Goal: Task Accomplishment & Management: Manage account settings

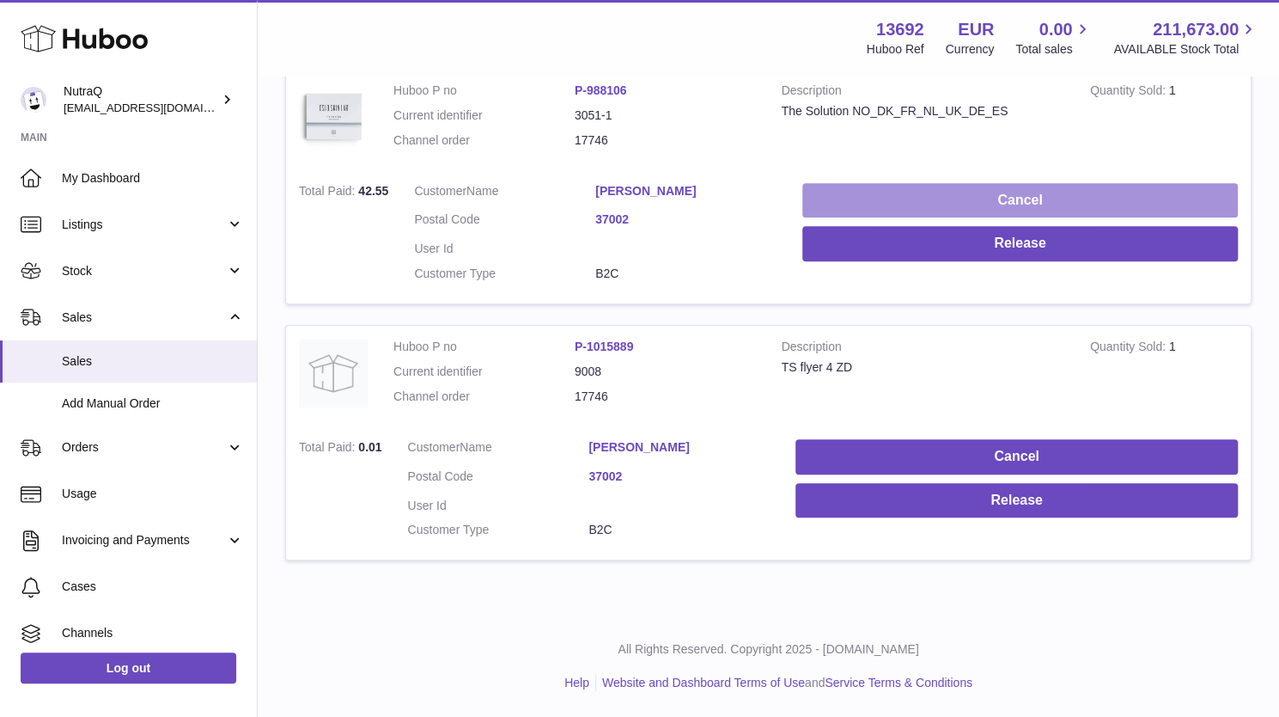
click at [1200, 183] on button "Cancel" at bounding box center [1021, 200] width 436 height 35
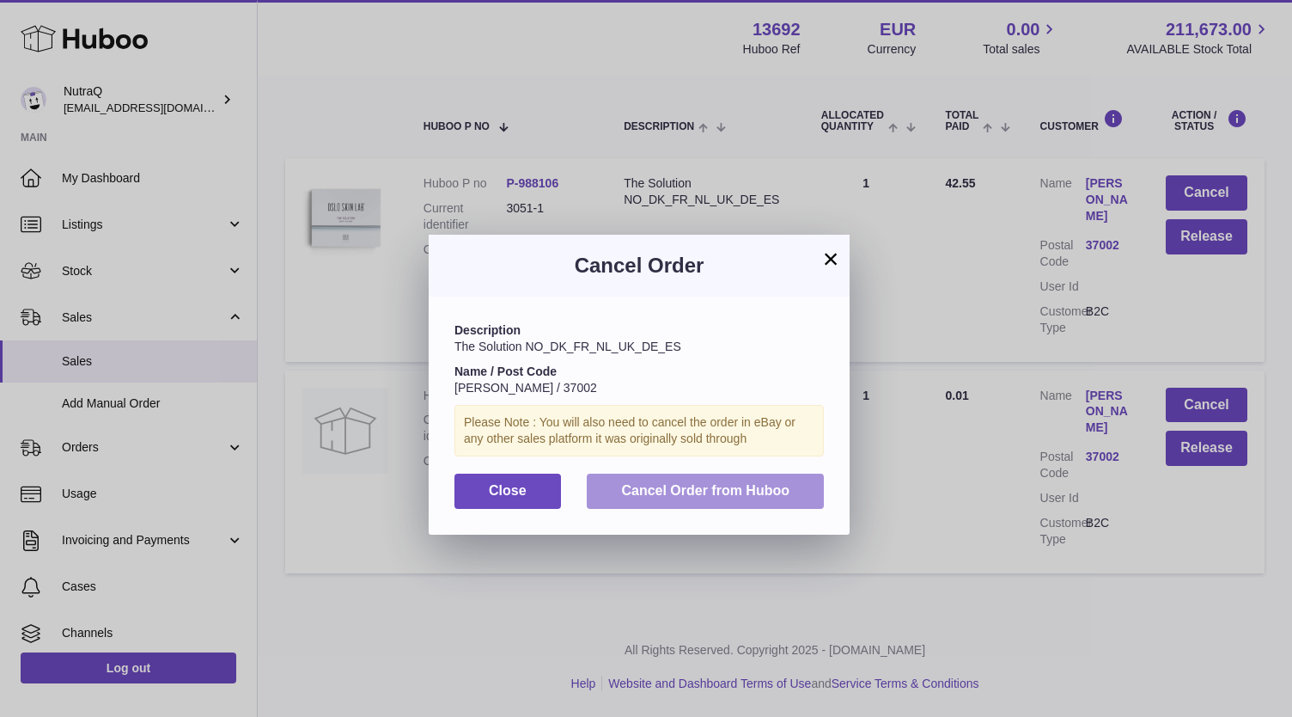
click at [670, 494] on span "Cancel Order from Huboo" at bounding box center [705, 490] width 168 height 15
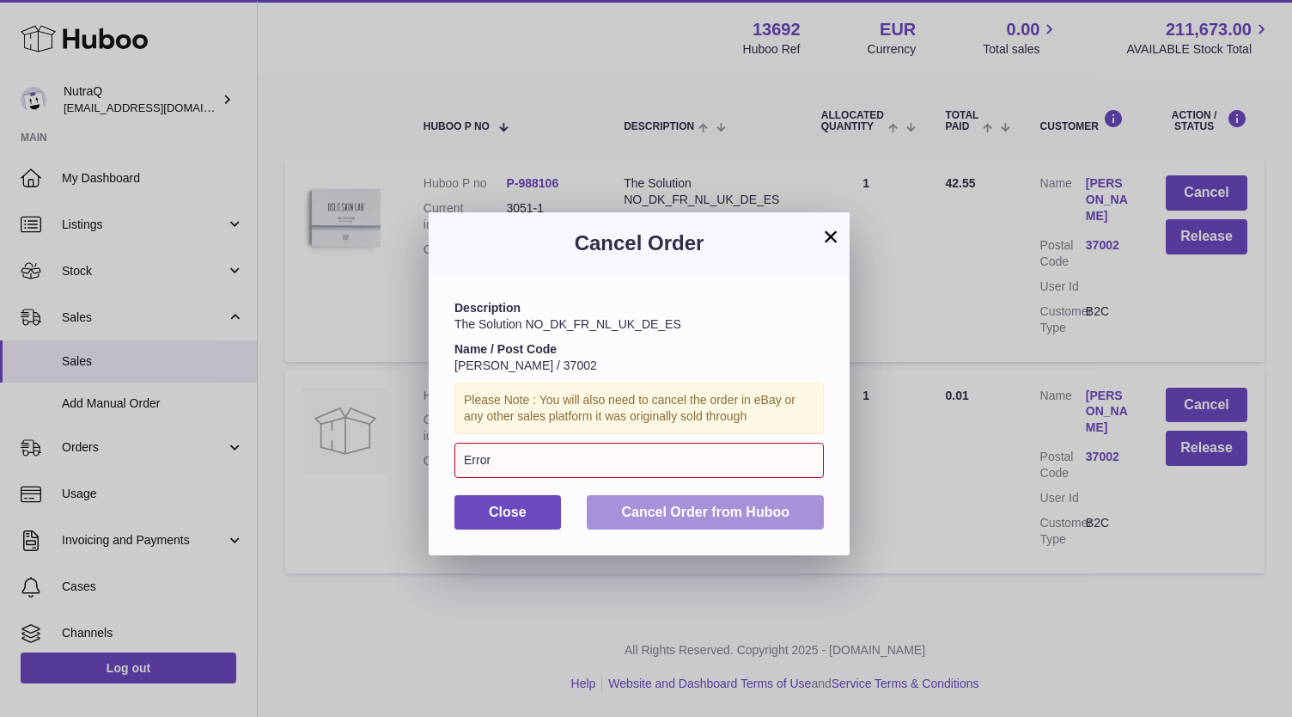
click at [683, 518] on span "Cancel Order from Huboo" at bounding box center [705, 511] width 168 height 15
click at [588, 444] on div "Error" at bounding box center [639, 460] width 369 height 35
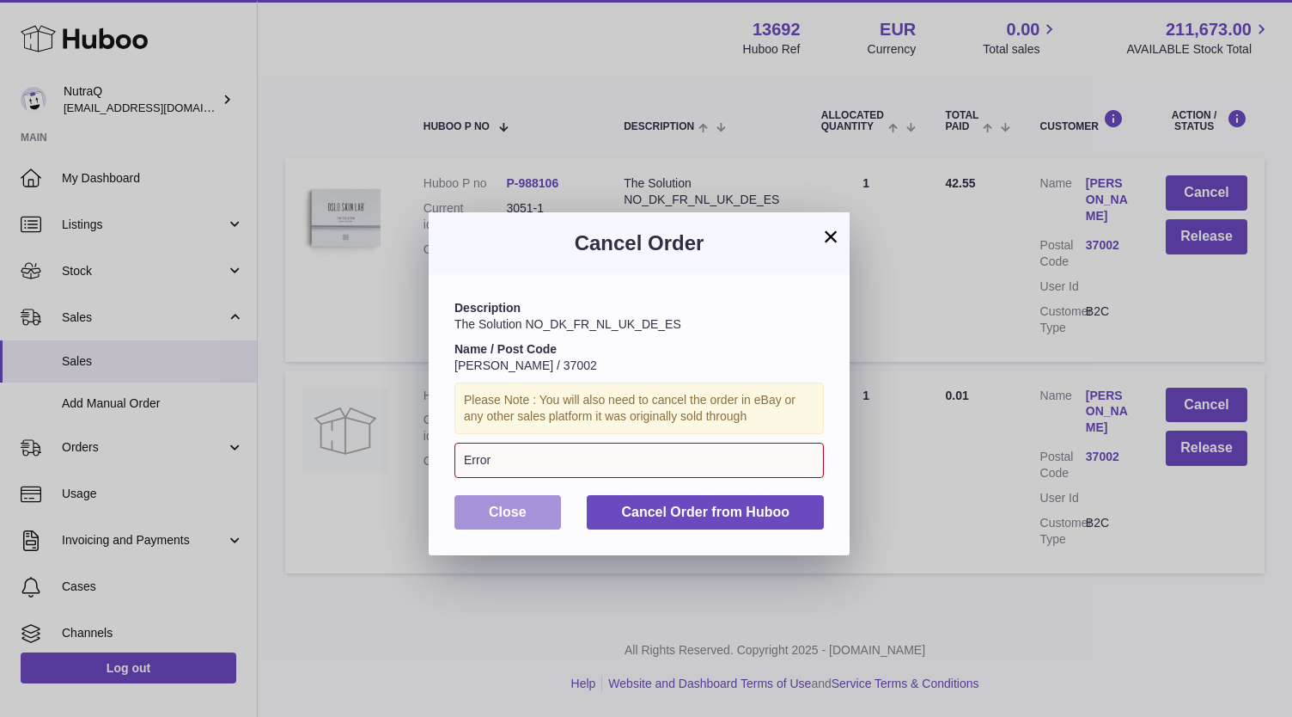
click at [523, 510] on span "Close" at bounding box center [508, 511] width 38 height 15
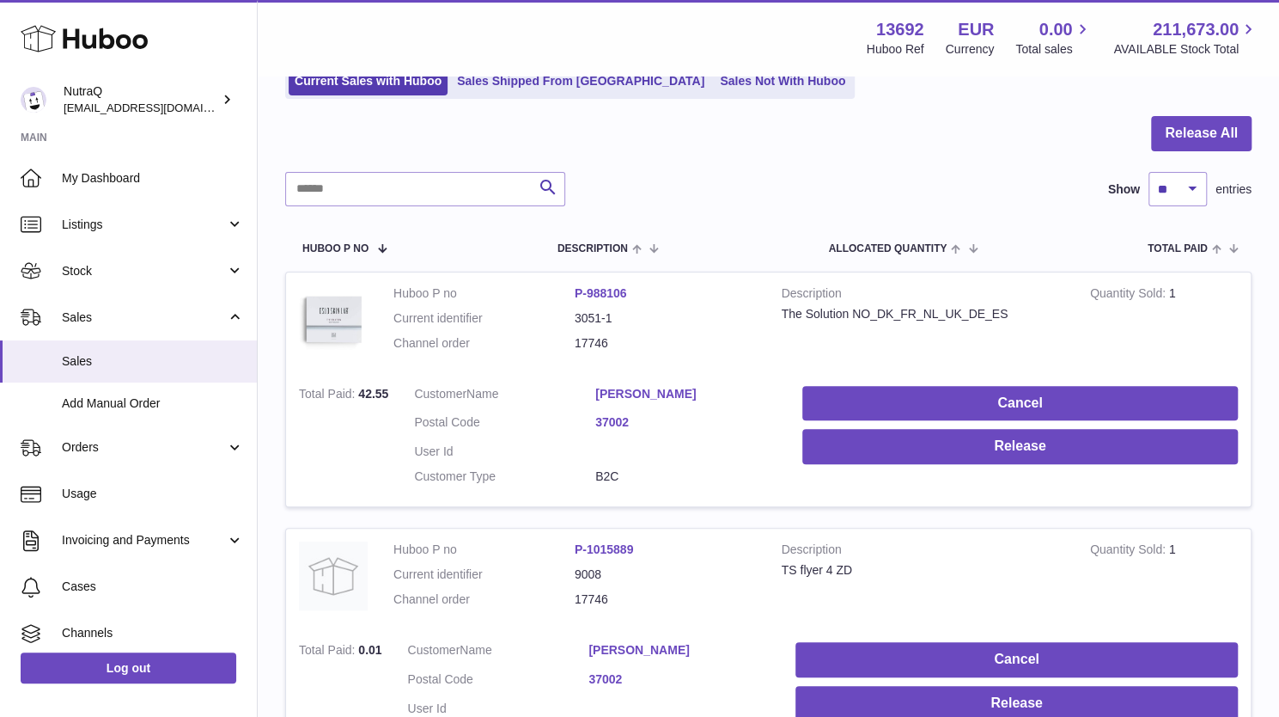
scroll to position [172, 0]
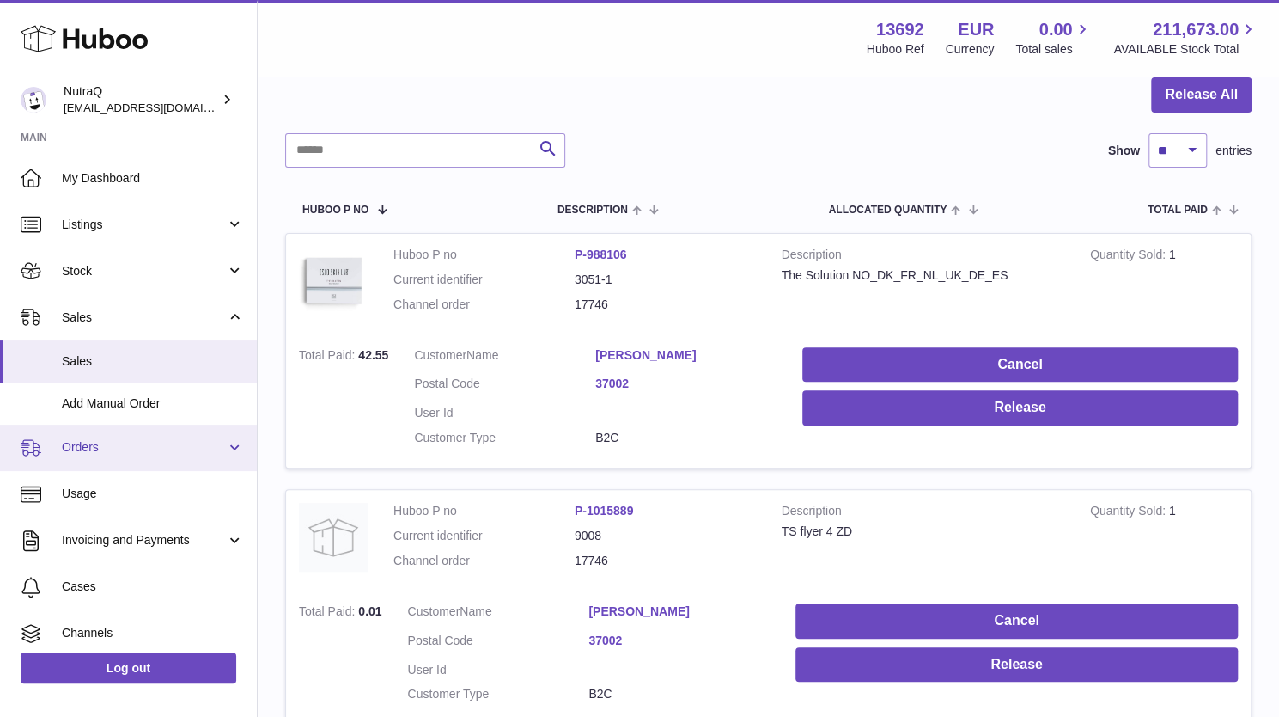
click at [64, 447] on span "Orders" at bounding box center [144, 447] width 164 height 16
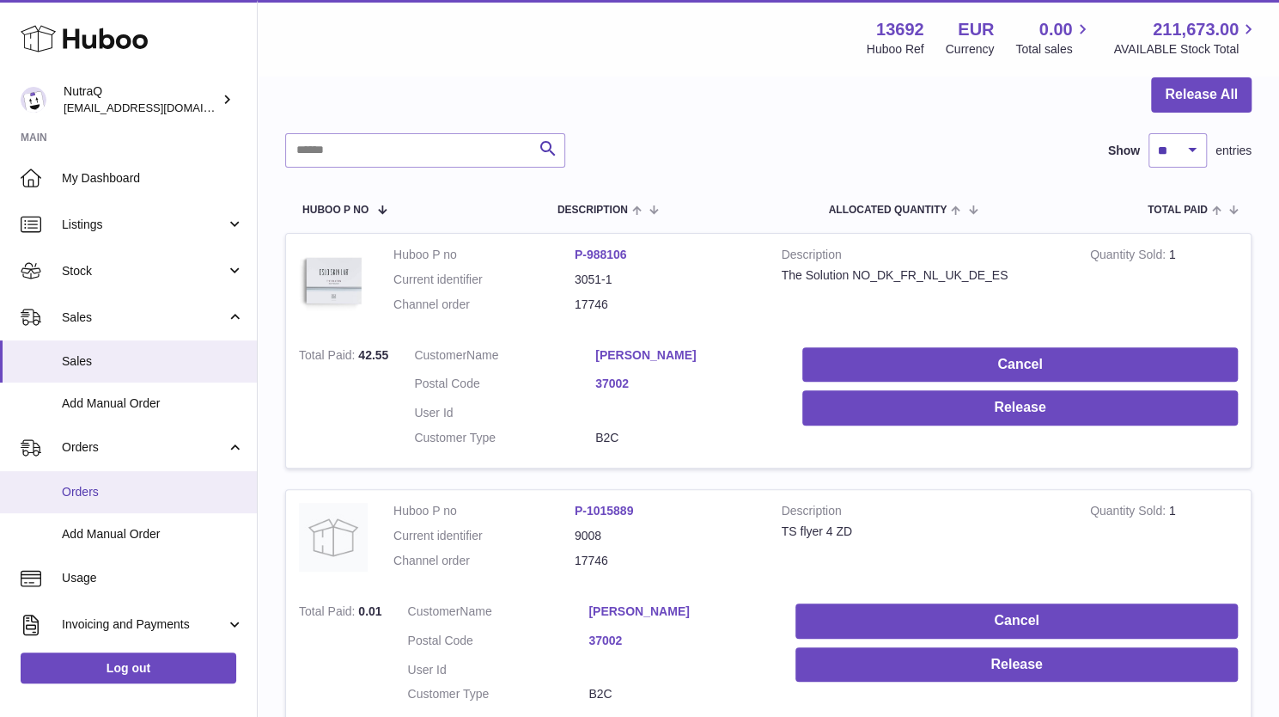
click at [80, 494] on span "Orders" at bounding box center [153, 492] width 182 height 16
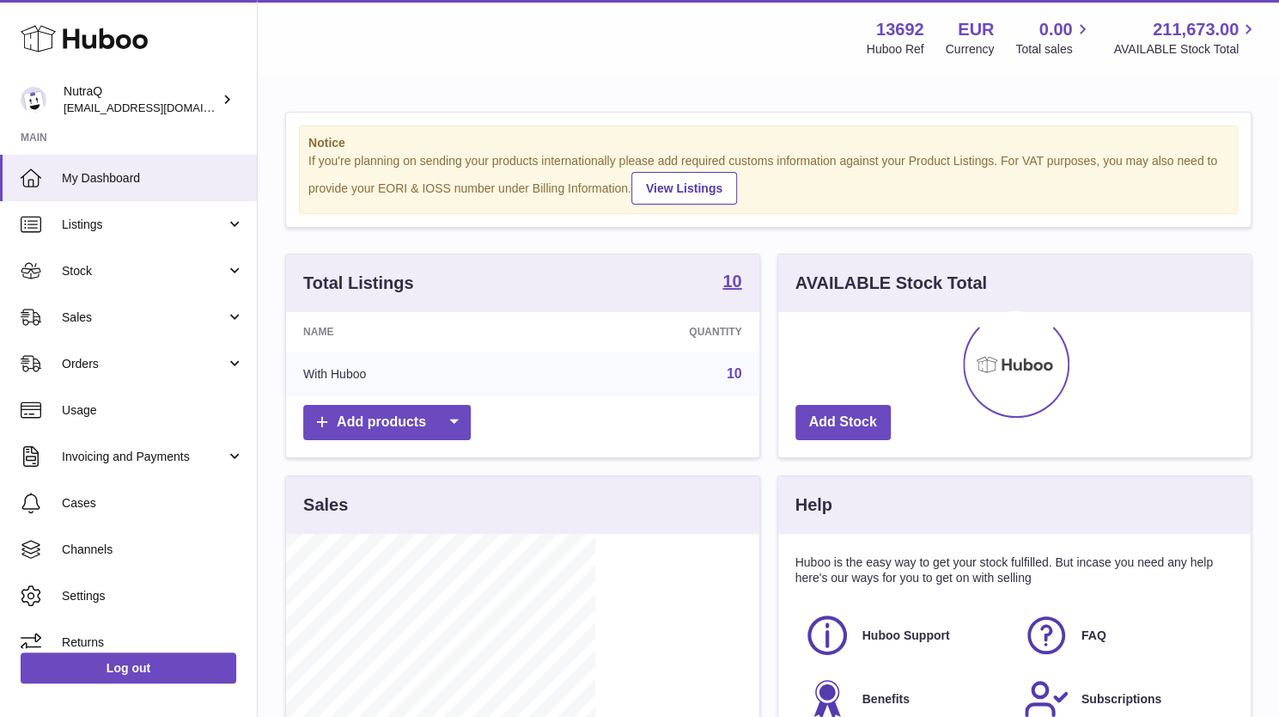
scroll to position [268, 309]
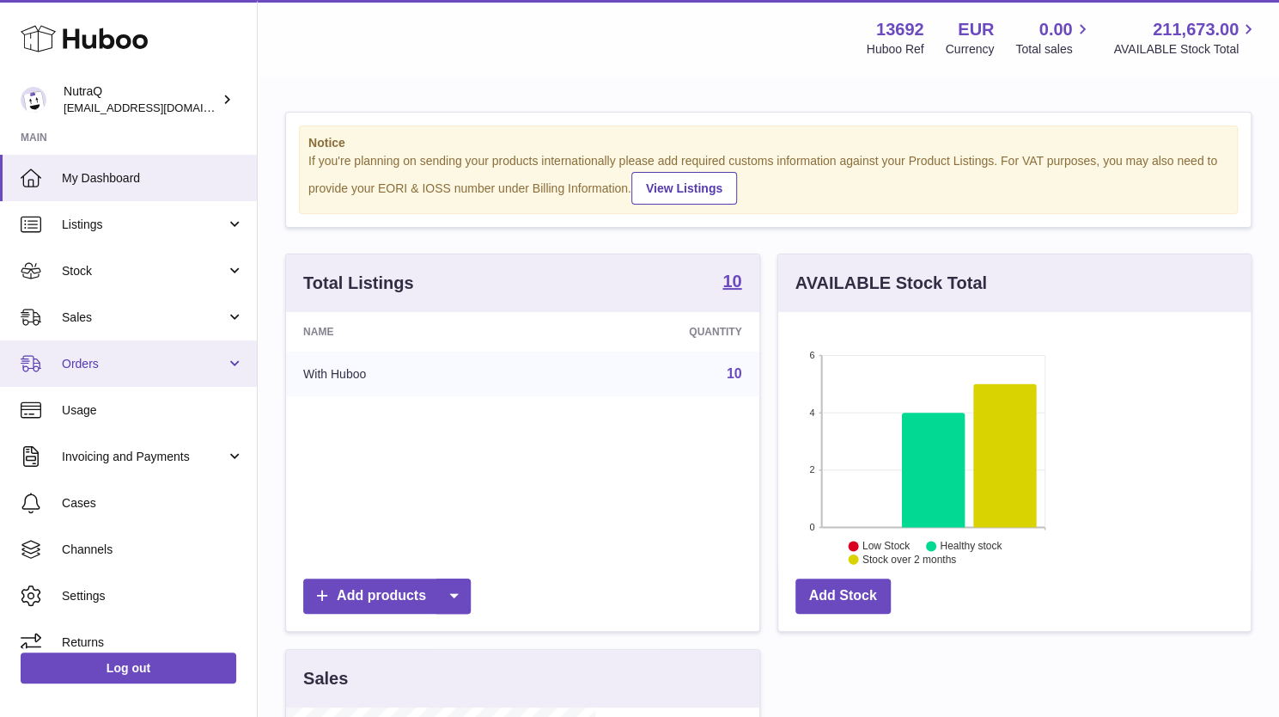
click at [124, 367] on span "Orders" at bounding box center [144, 364] width 164 height 16
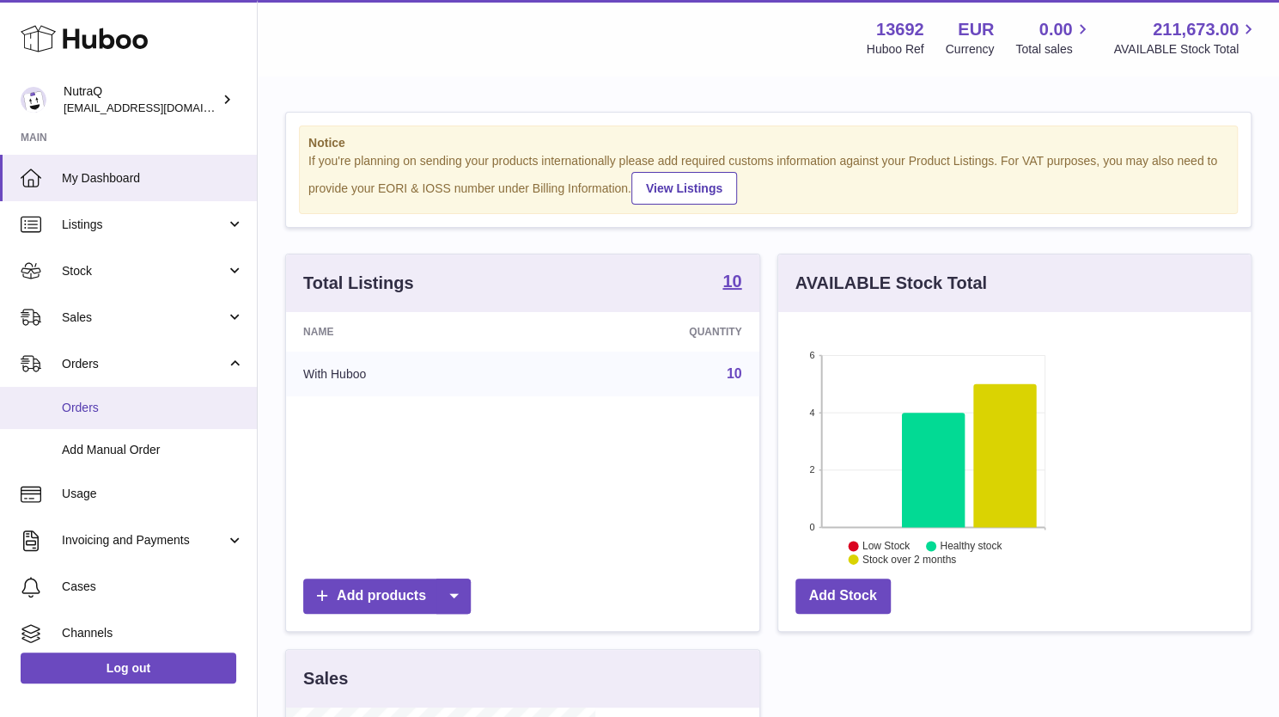
click at [97, 409] on span "Orders" at bounding box center [153, 408] width 182 height 16
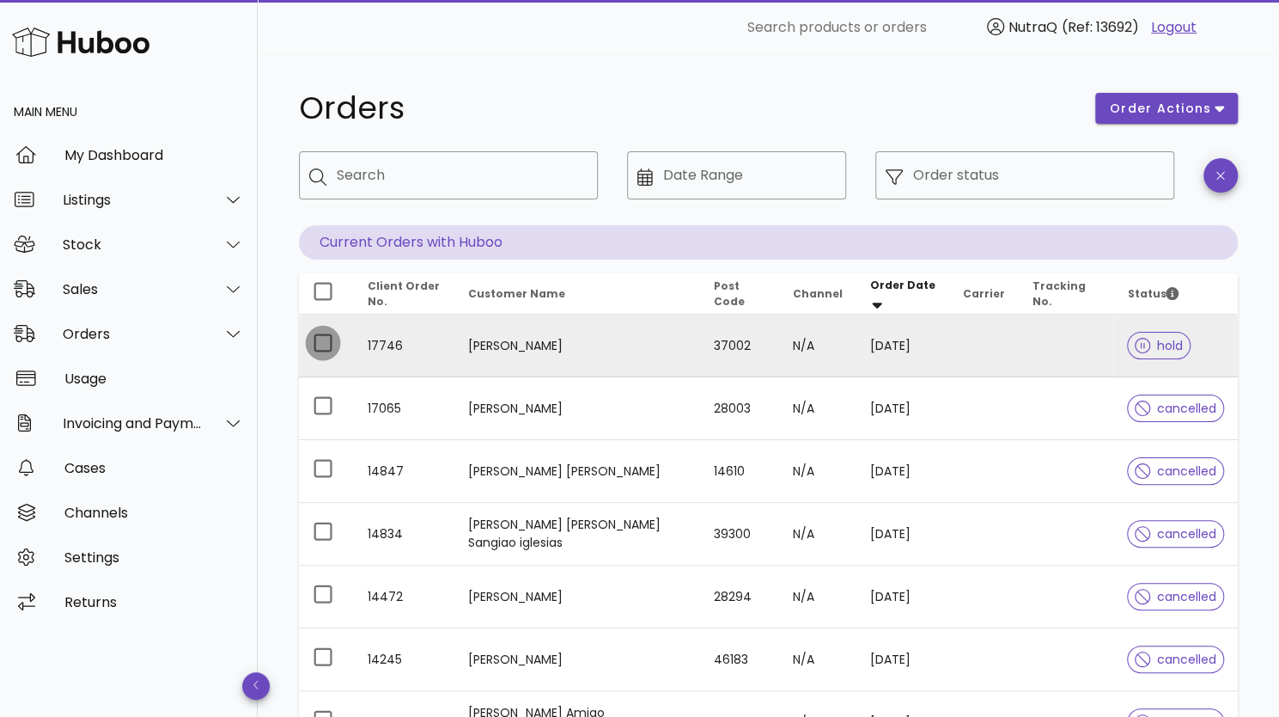
click at [319, 344] on div at bounding box center [322, 342] width 29 height 29
click at [1217, 101] on icon "button" at bounding box center [1219, 108] width 9 height 15
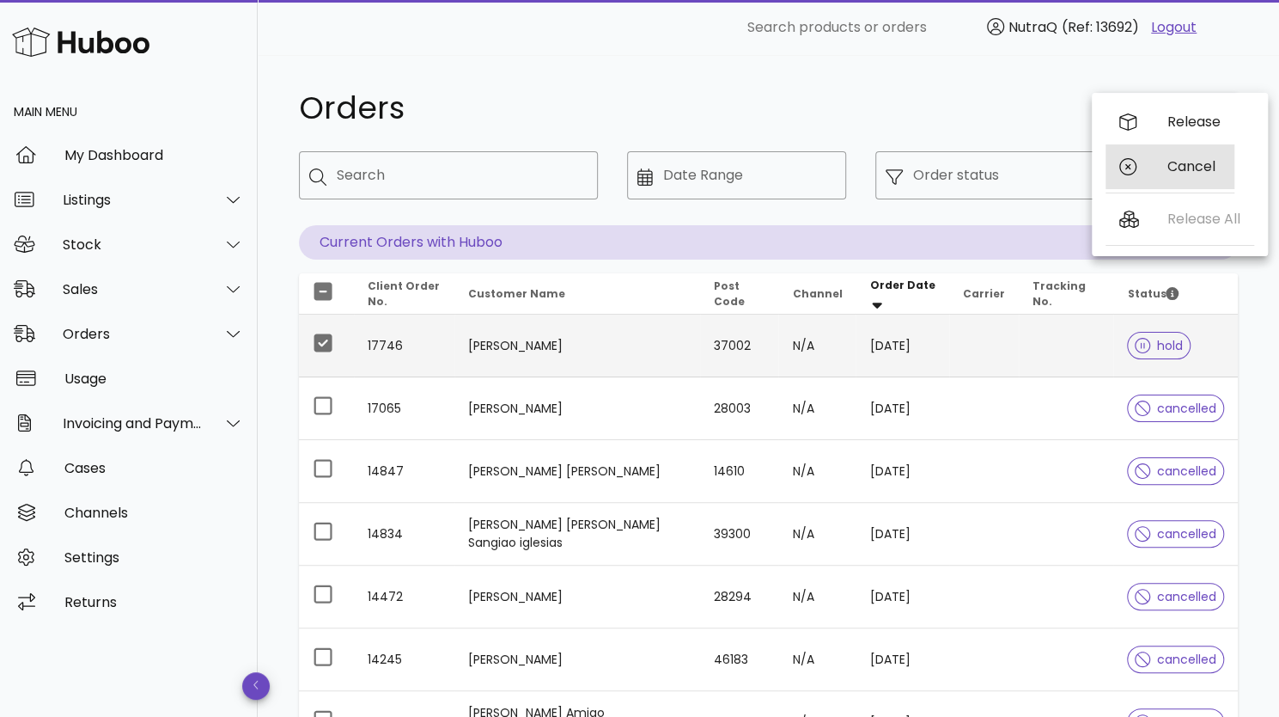
click at [1194, 173] on div "Cancel" at bounding box center [1194, 166] width 53 height 16
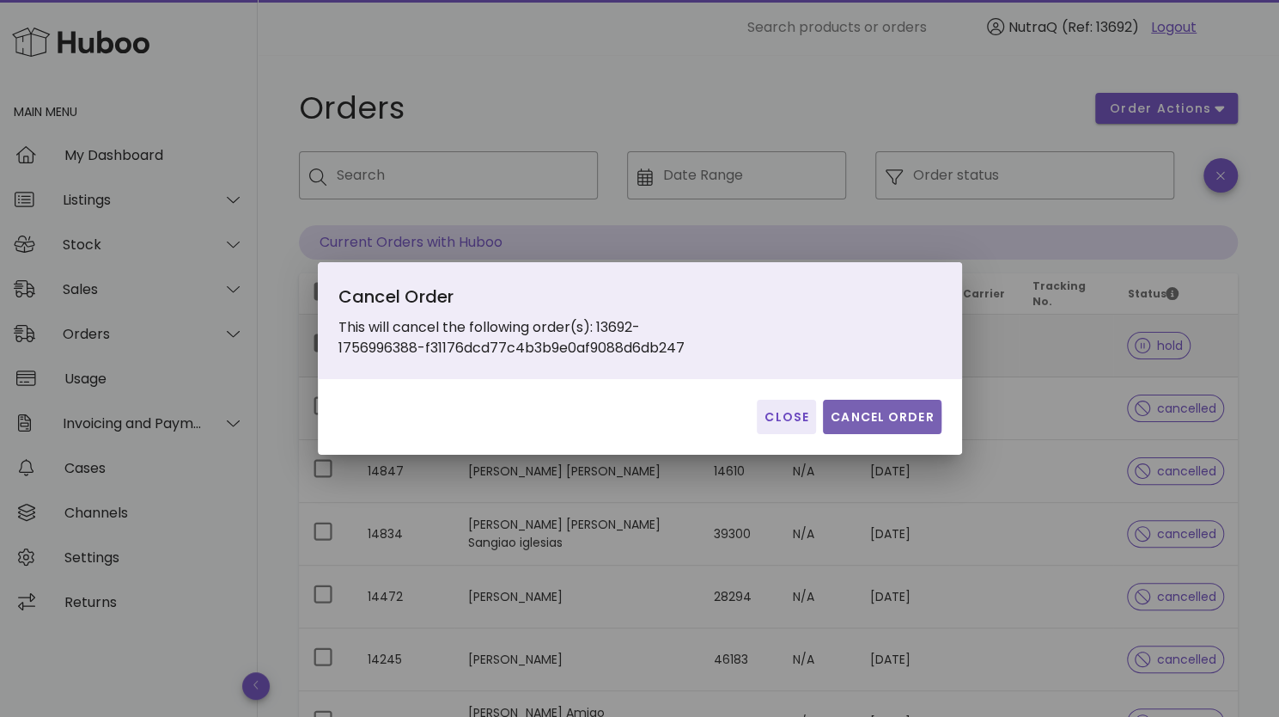
click at [878, 417] on span "Cancel Order" at bounding box center [882, 417] width 105 height 18
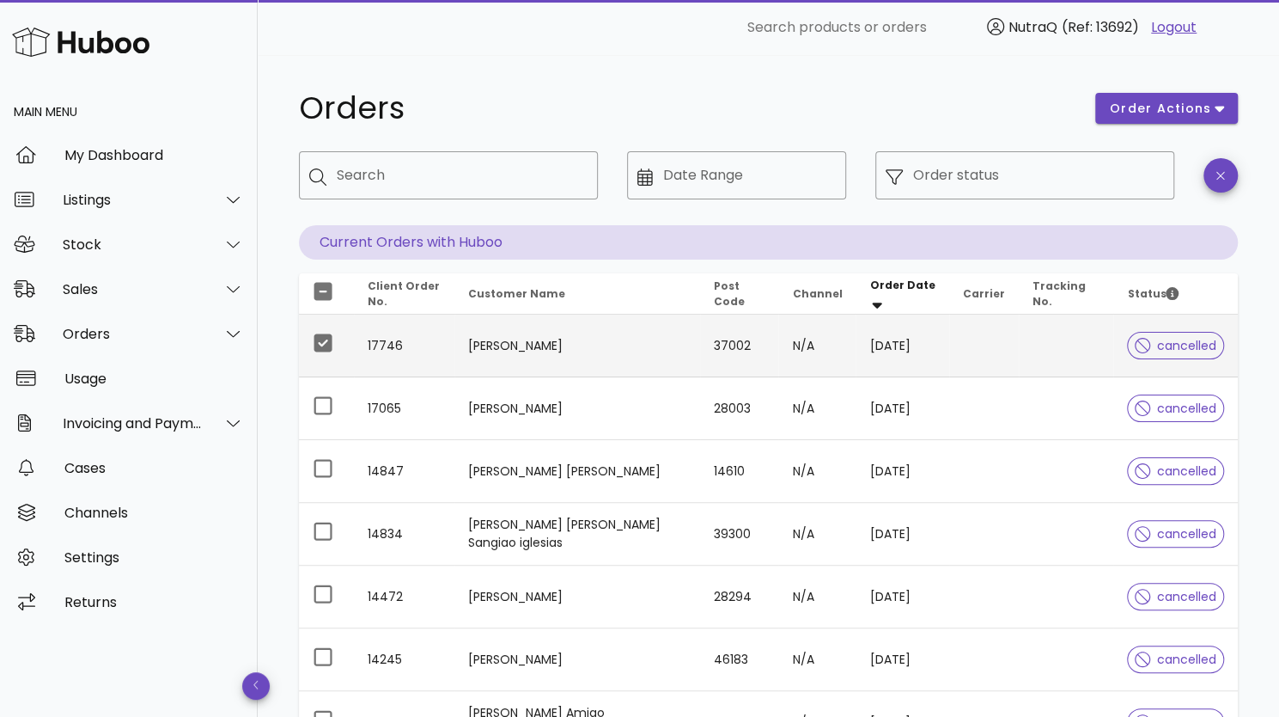
click at [450, 104] on h1 "Orders" at bounding box center [687, 108] width 776 height 31
